Goal: Task Accomplishment & Management: Manage account settings

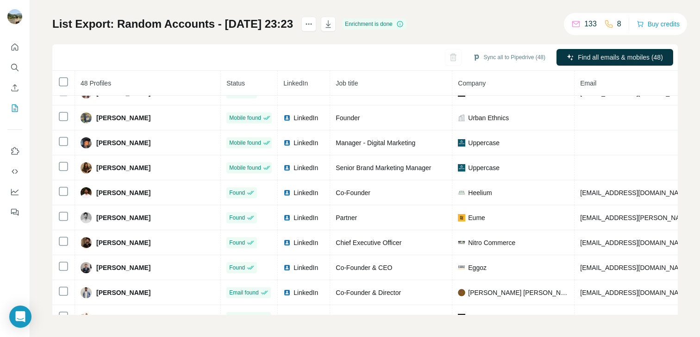
scroll to position [346, 0]
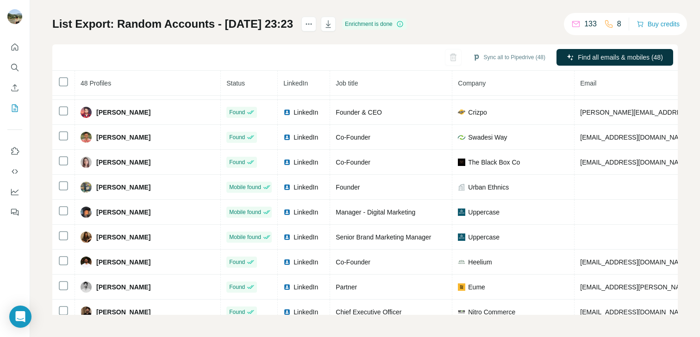
click at [373, 45] on div "Sync all to Pipedrive (48) Find all emails & mobiles (48)" at bounding box center [364, 57] width 625 height 26
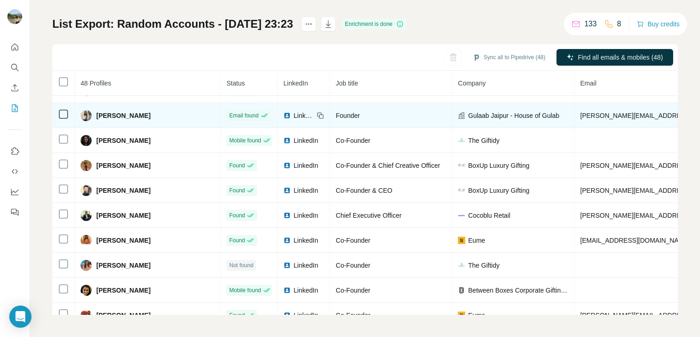
scroll to position [0, 0]
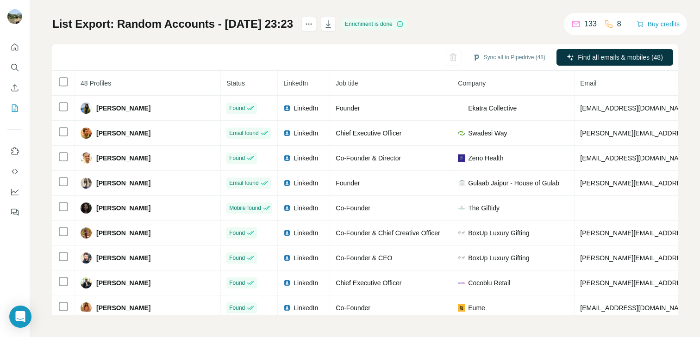
click at [340, 34] on div "List Export: Random Accounts - 01/09/2025 23:23 Enrichment is done Sync all to …" at bounding box center [364, 166] width 625 height 299
click at [316, 30] on button "actions" at bounding box center [308, 24] width 15 height 15
click at [343, 44] on icon at bounding box center [338, 43] width 9 height 9
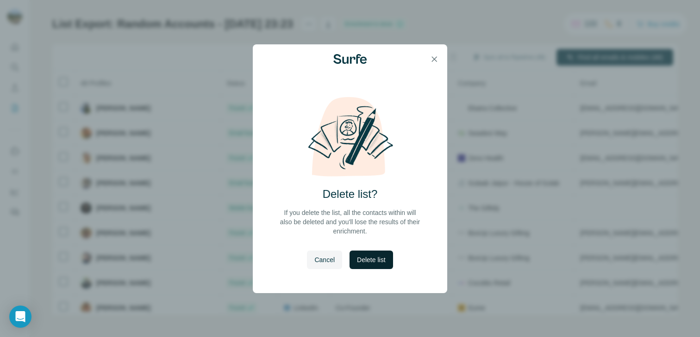
click at [363, 267] on button "Delete list" at bounding box center [370, 260] width 43 height 19
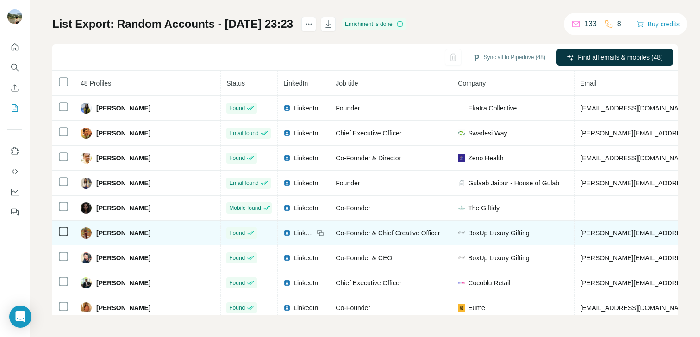
scroll to position [38, 0]
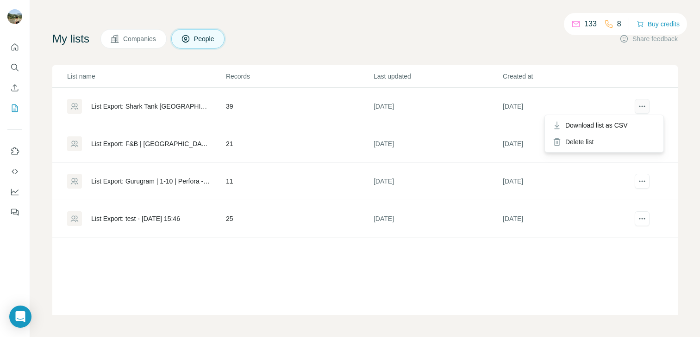
click at [641, 108] on button "actions" at bounding box center [642, 106] width 15 height 15
click at [586, 143] on div "Delete list" at bounding box center [604, 142] width 115 height 17
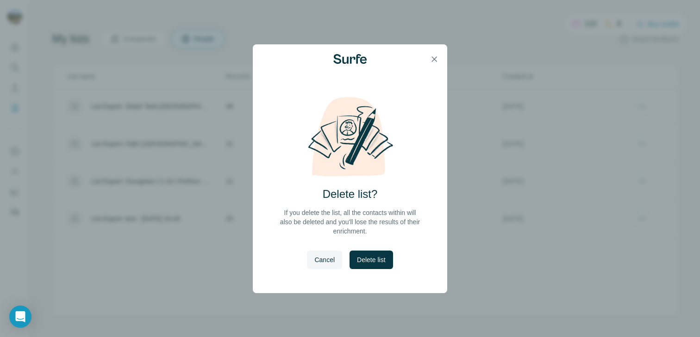
click at [368, 262] on span "Delete list" at bounding box center [371, 259] width 28 height 9
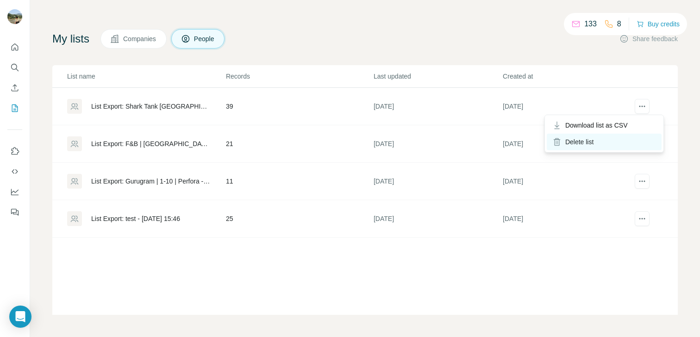
click at [597, 146] on div "Delete list" at bounding box center [604, 142] width 115 height 17
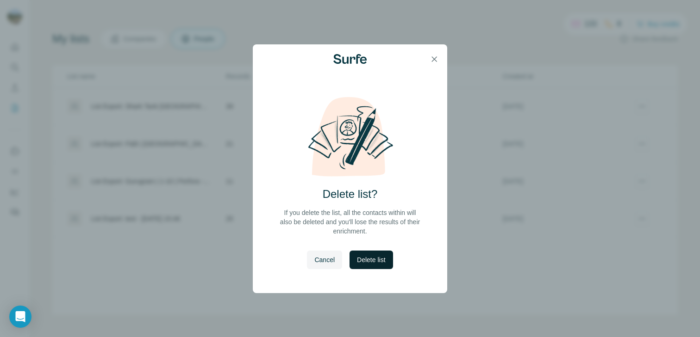
click at [382, 259] on span "Delete list" at bounding box center [371, 259] width 28 height 9
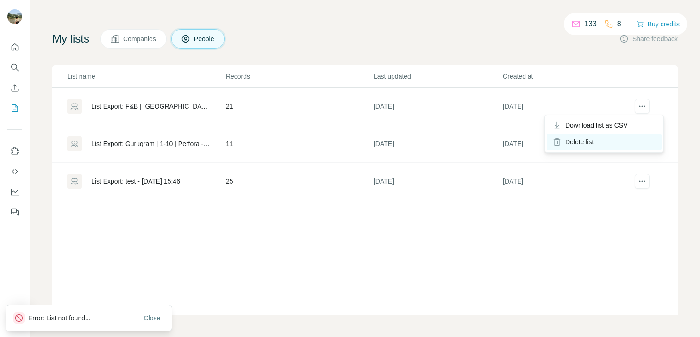
click at [608, 137] on div "Delete list" at bounding box center [604, 142] width 115 height 17
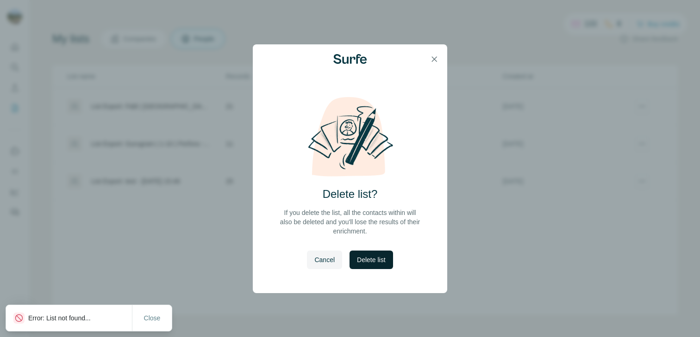
click at [371, 258] on span "Delete list" at bounding box center [371, 259] width 28 height 9
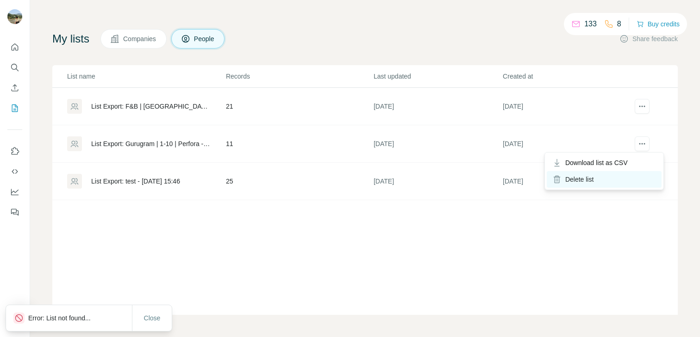
click at [594, 182] on div "Delete list" at bounding box center [604, 179] width 115 height 17
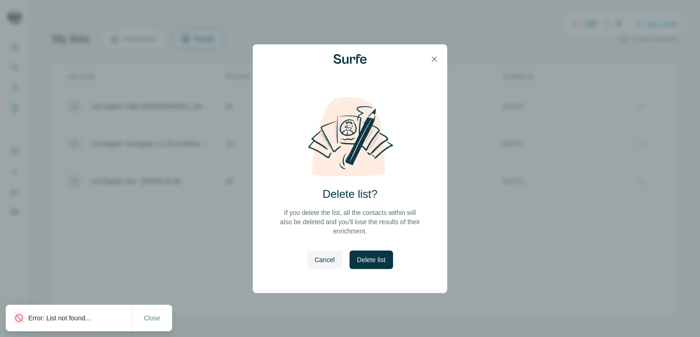
click at [374, 258] on span "Delete list" at bounding box center [371, 259] width 28 height 9
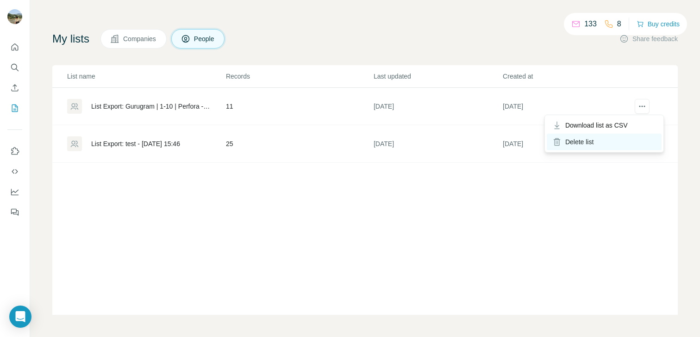
click at [597, 145] on div "Delete list" at bounding box center [604, 142] width 115 height 17
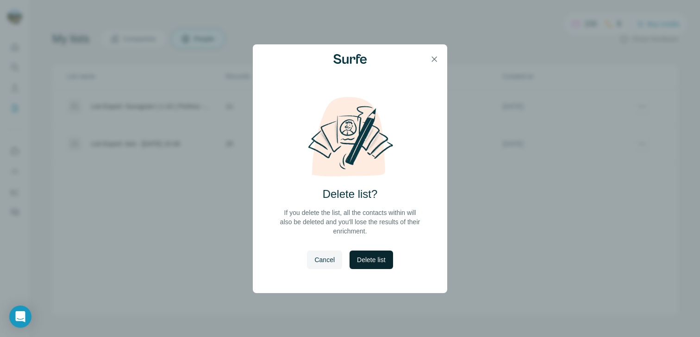
click at [375, 259] on span "Delete list" at bounding box center [371, 259] width 28 height 9
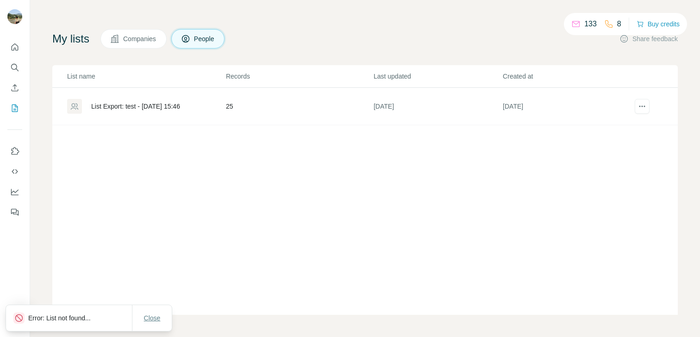
click at [150, 313] on button "Close" at bounding box center [152, 318] width 30 height 17
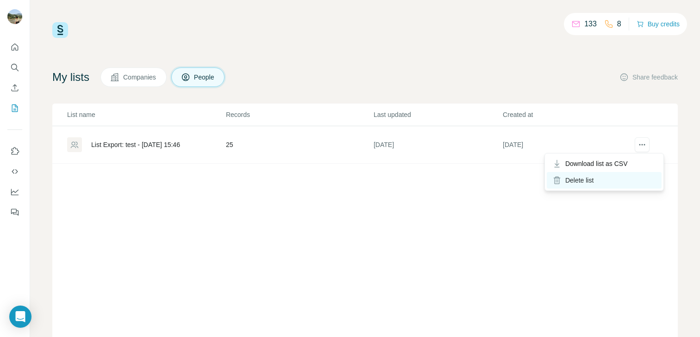
click at [594, 183] on div "Delete list" at bounding box center [604, 180] width 115 height 17
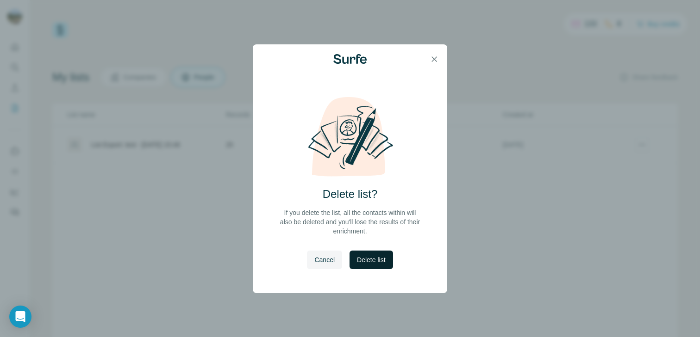
click at [380, 256] on span "Delete list" at bounding box center [371, 259] width 28 height 9
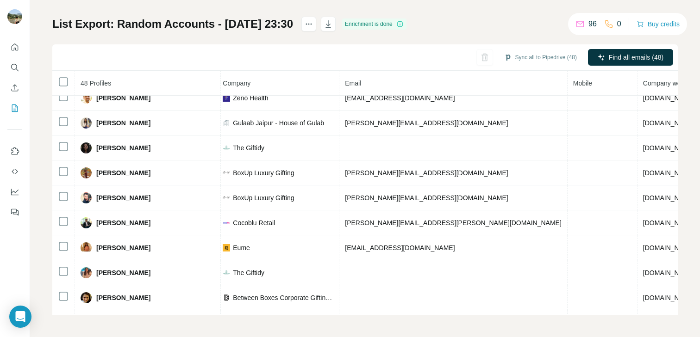
scroll to position [46, 235]
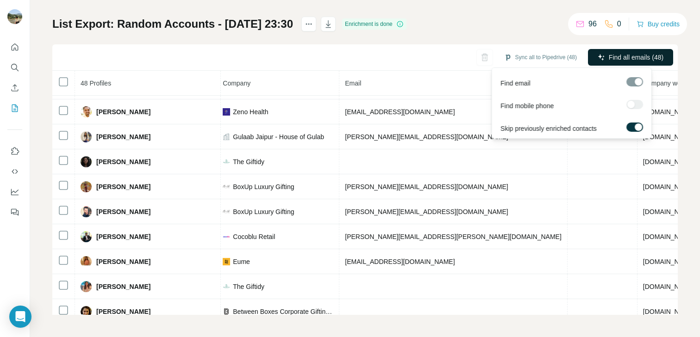
click at [625, 57] on span "Find all emails (48)" at bounding box center [636, 57] width 55 height 9
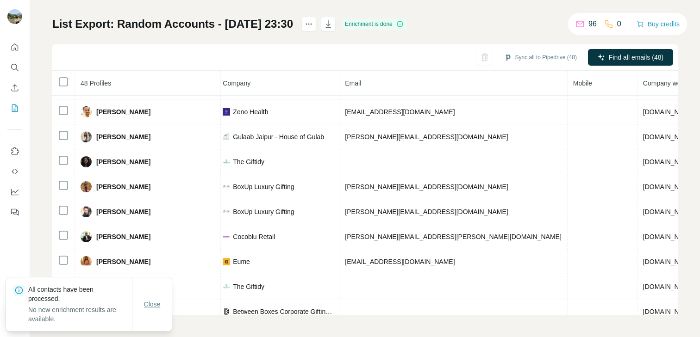
click at [157, 304] on span "Close" at bounding box center [152, 304] width 17 height 9
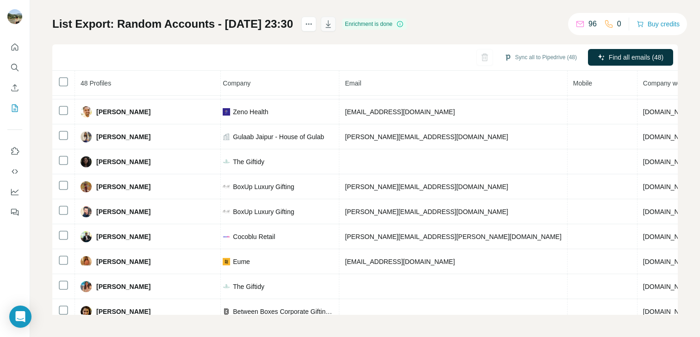
click at [333, 25] on icon "button" at bounding box center [328, 23] width 9 height 9
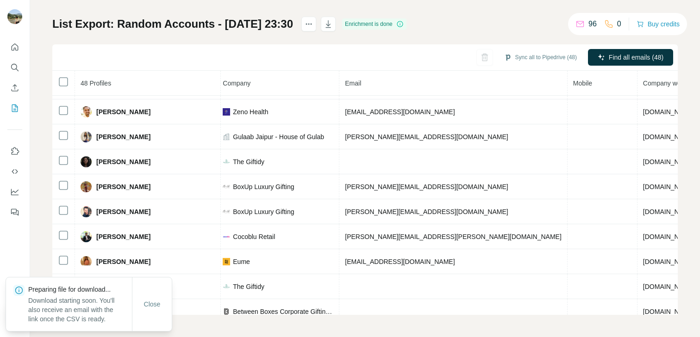
click at [485, 16] on div "My lists / List Export: Random Accounts - [DATE] 23:30 96 0 Buy credits List Ex…" at bounding box center [364, 143] width 625 height 344
